Goal: Task Accomplishment & Management: Manage account settings

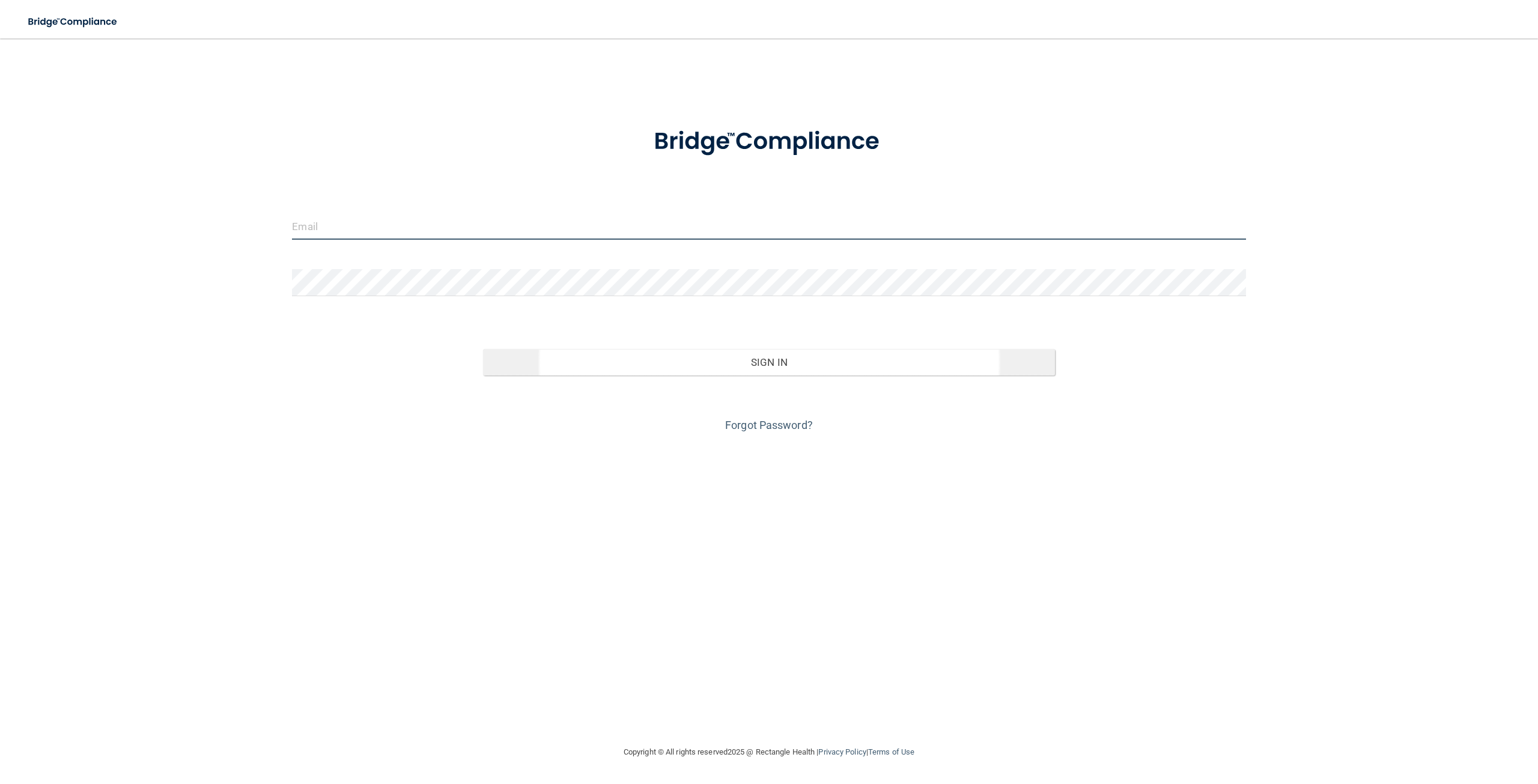
type input "[EMAIL_ADDRESS][DOMAIN_NAME]"
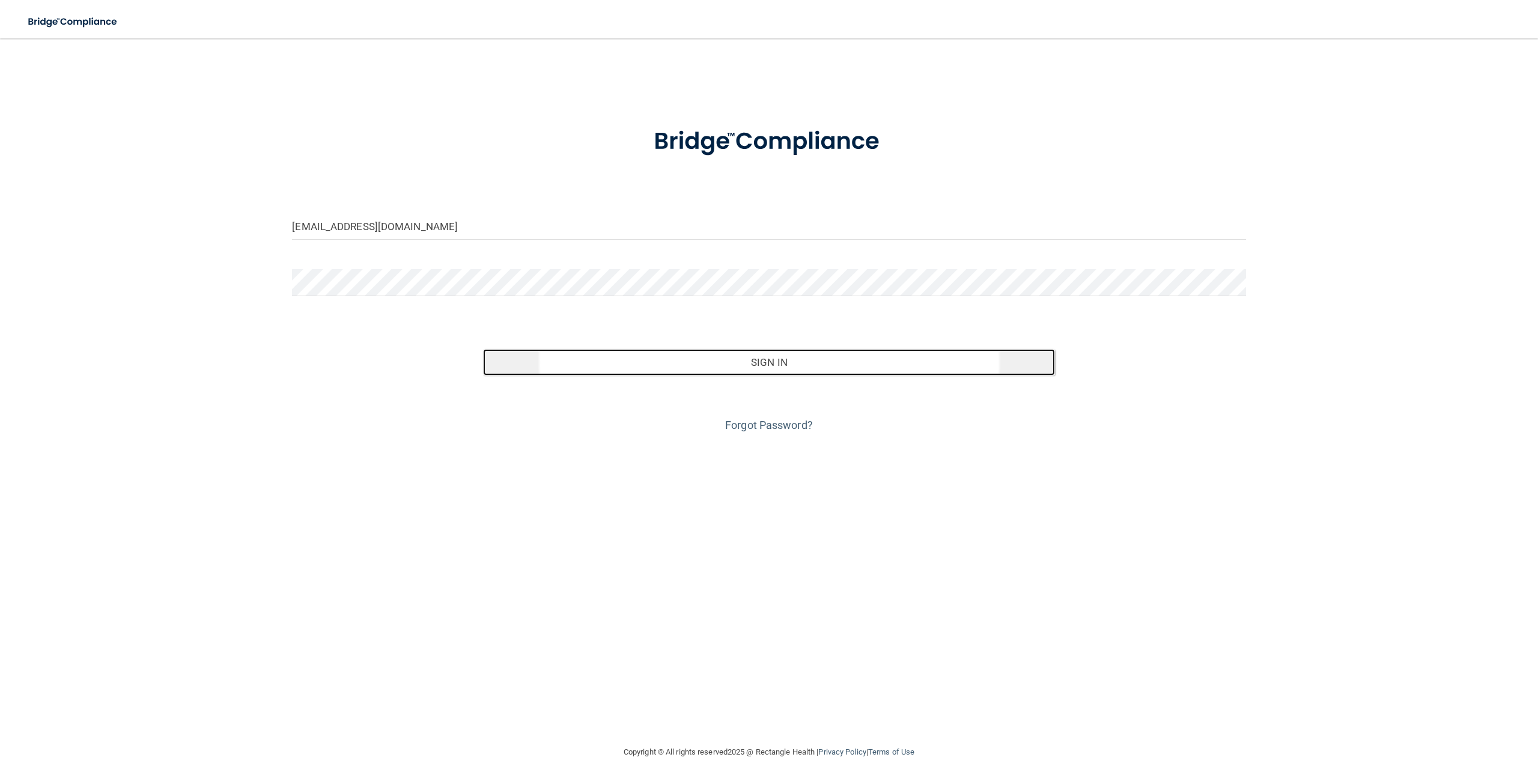
click at [788, 361] on button "Sign In" at bounding box center [769, 362] width 572 height 27
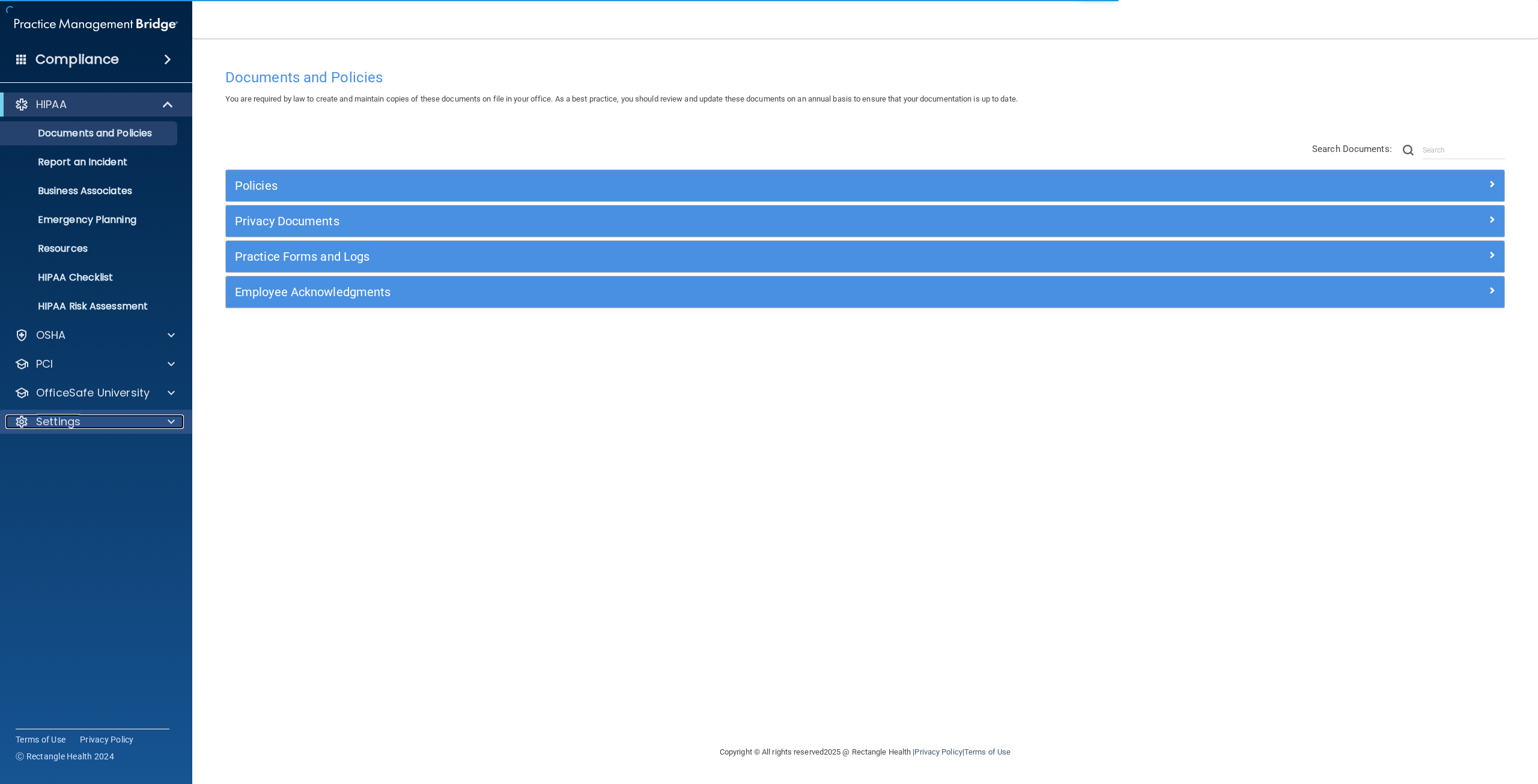
click at [101, 423] on div "Settings" at bounding box center [80, 422] width 149 height 15
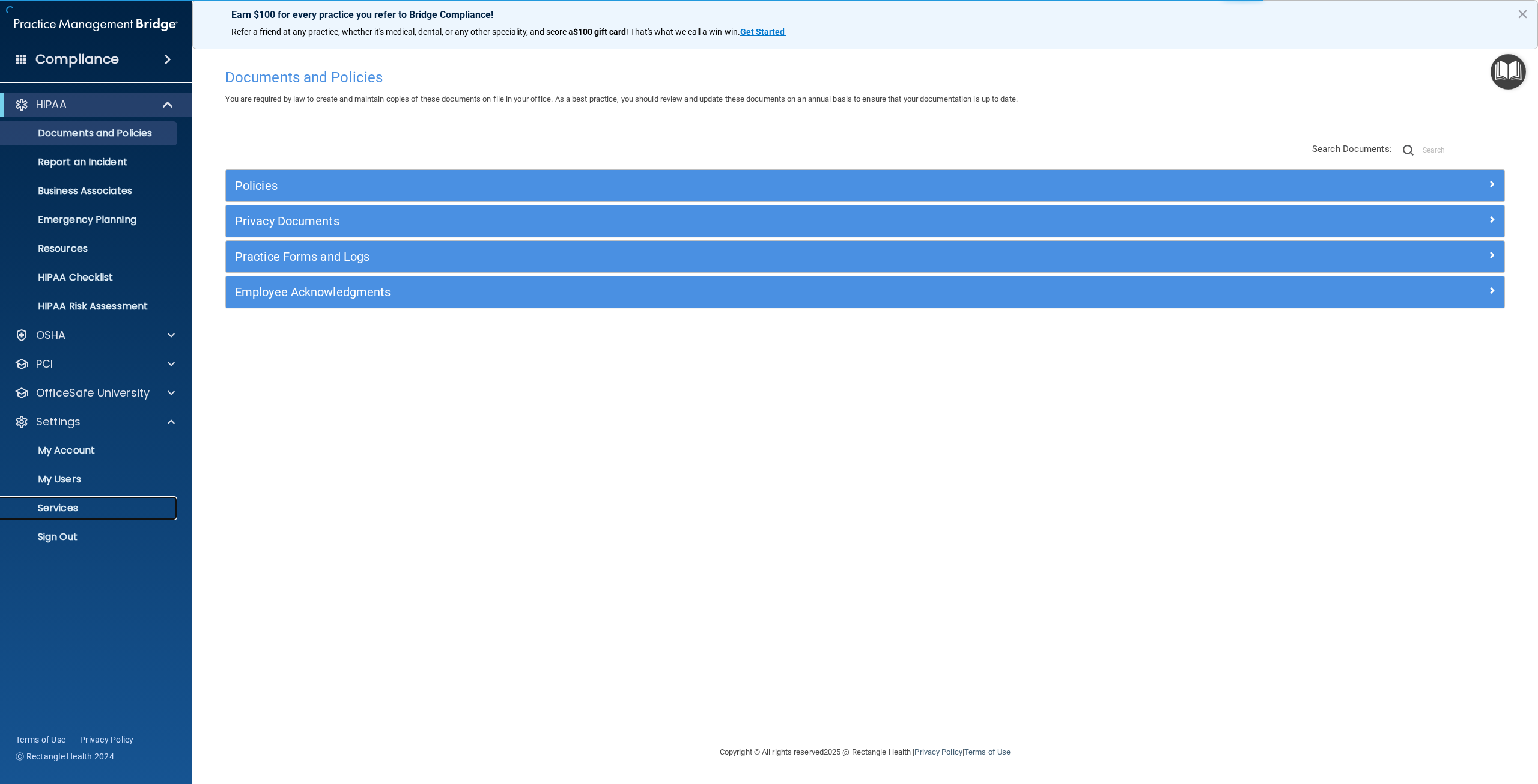
click at [80, 507] on p "Services" at bounding box center [89, 507] width 164 height 12
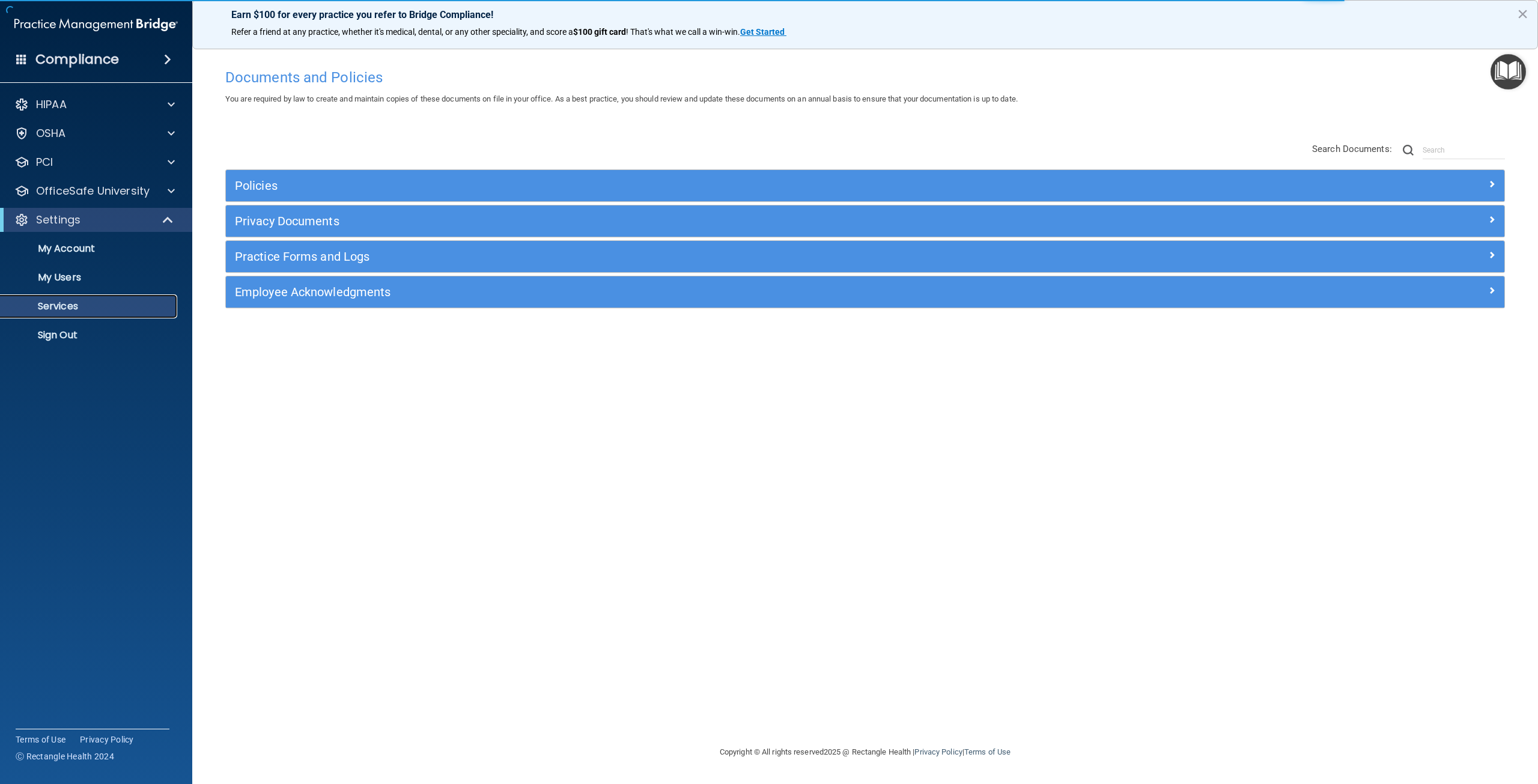
click at [83, 308] on p "Services" at bounding box center [89, 306] width 164 height 12
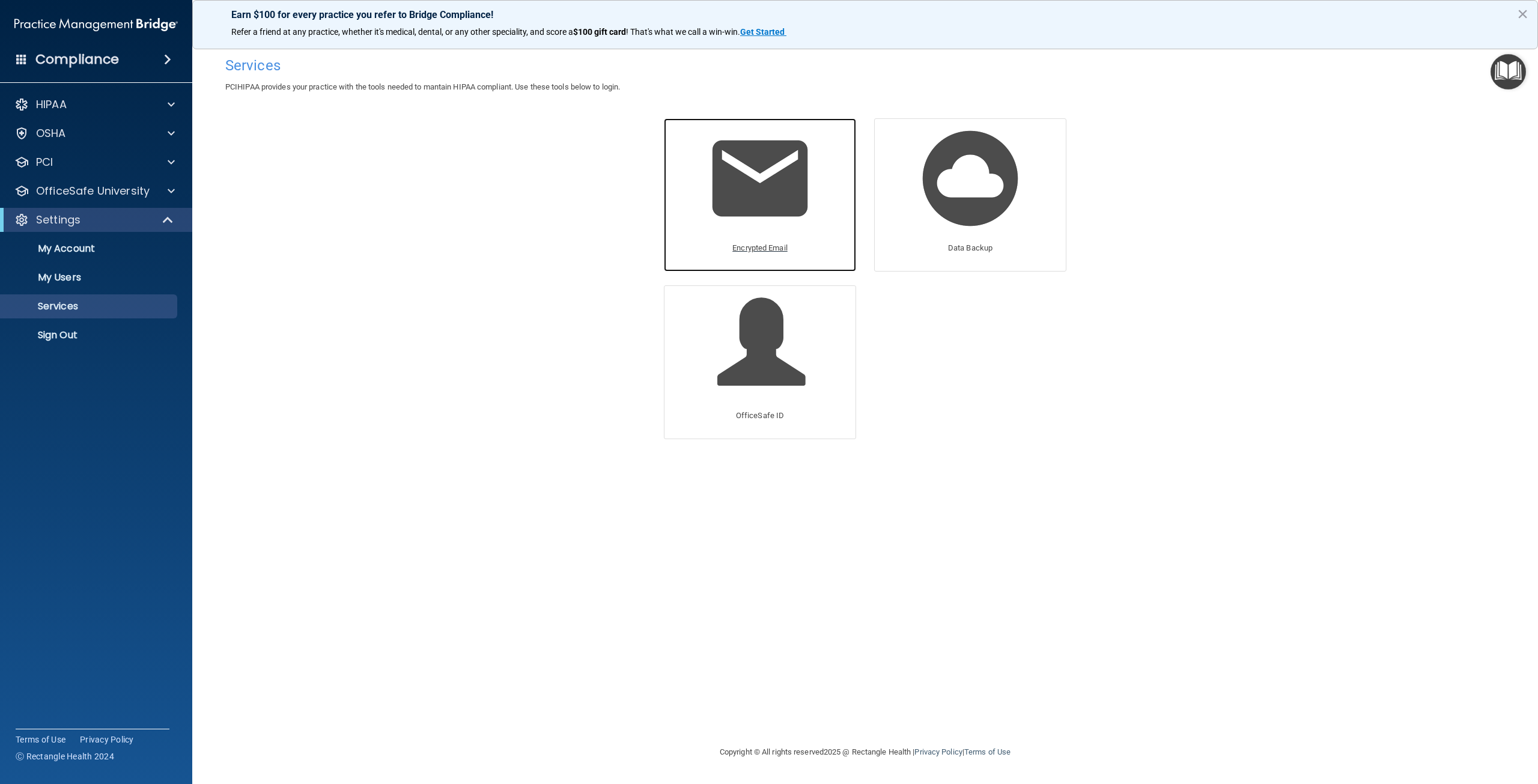
click at [791, 135] on img at bounding box center [760, 178] width 114 height 114
